Goal: Navigation & Orientation: Find specific page/section

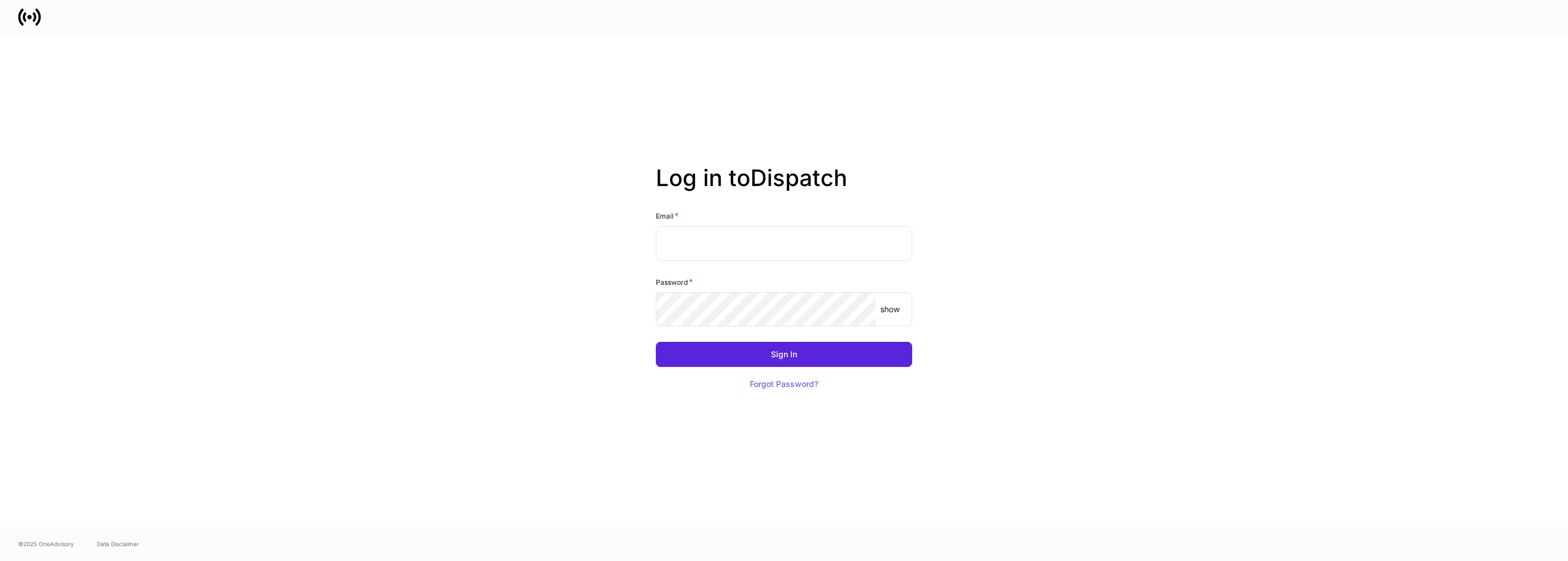
type input "**********"
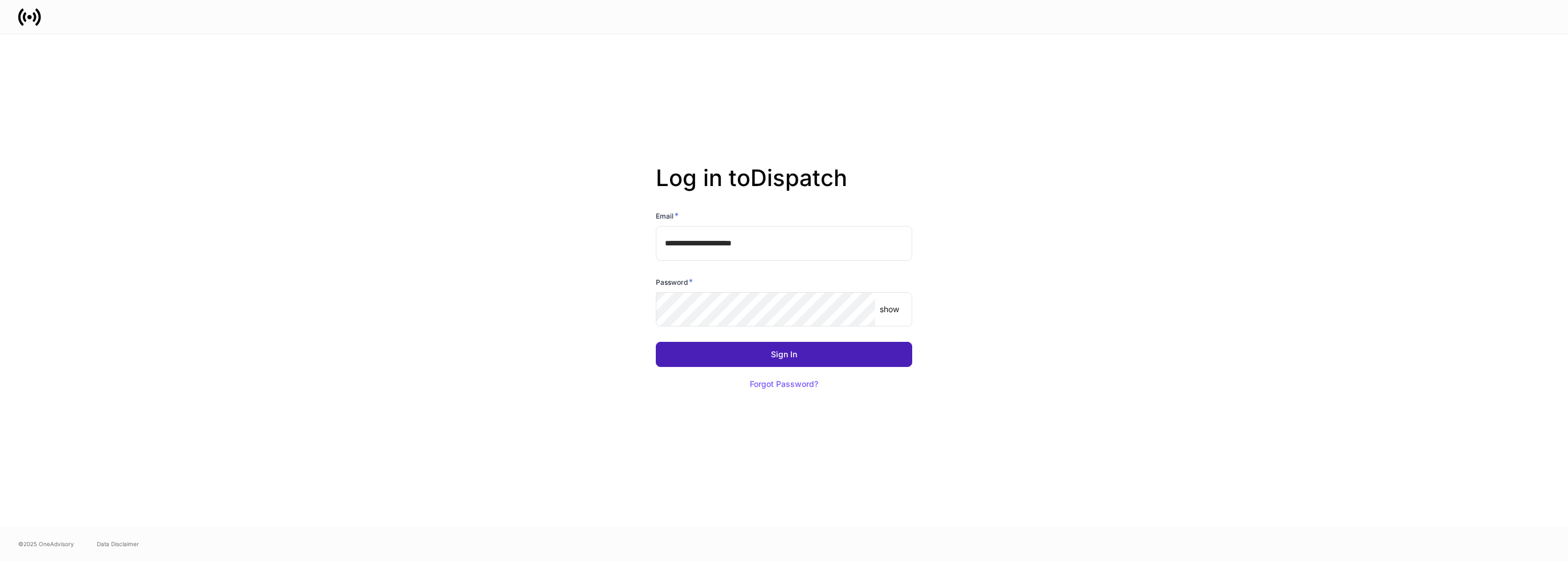
click at [715, 358] on button "Sign In" at bounding box center [784, 353] width 256 height 25
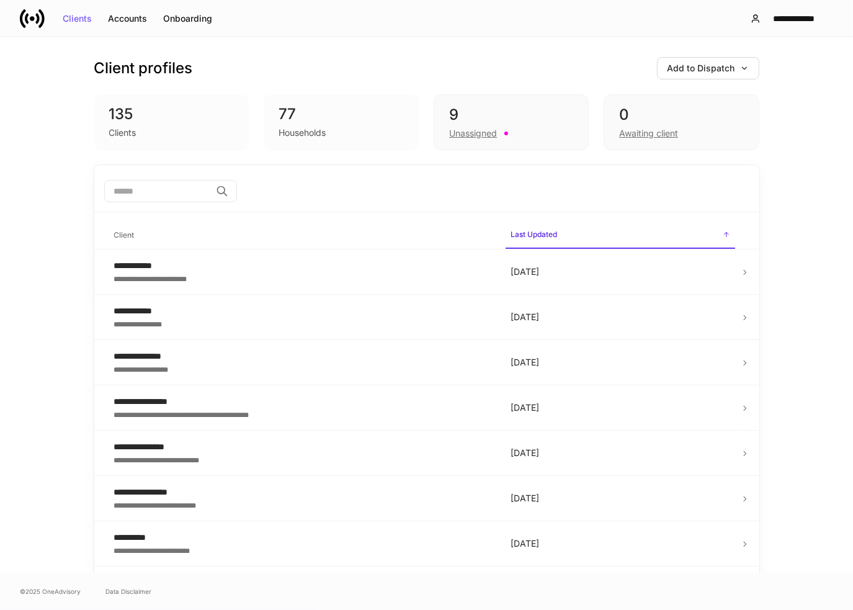
click at [801, 158] on div "**********" at bounding box center [426, 304] width 853 height 535
